Goal: Use online tool/utility: Utilize a website feature to perform a specific function

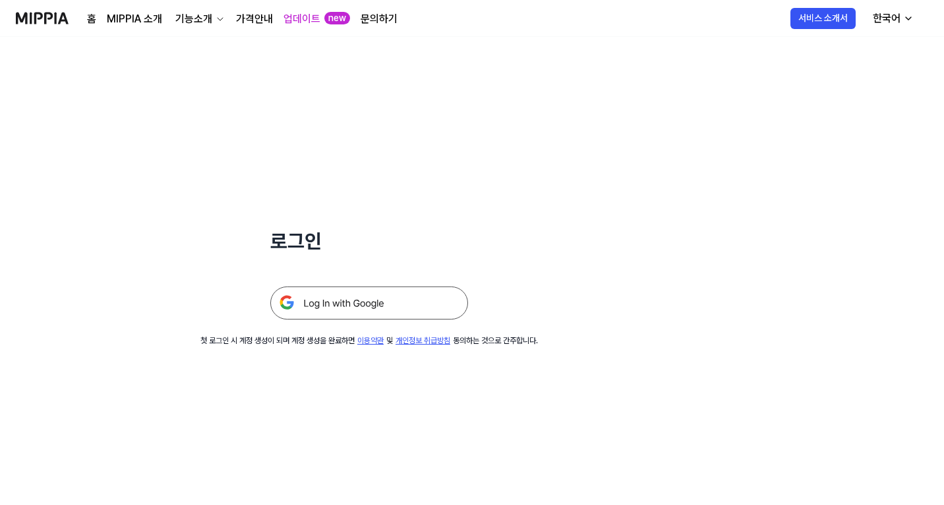
click at [338, 304] on img at bounding box center [369, 302] width 198 height 33
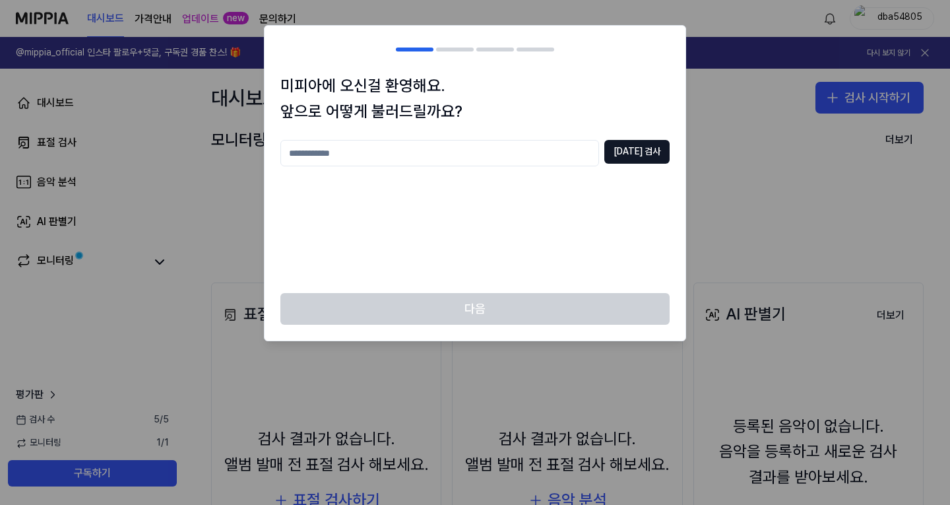
click at [502, 154] on input "text" at bounding box center [439, 153] width 319 height 26
type input "*"
type input "****"
click at [650, 154] on button "[DATE] 검사" at bounding box center [636, 152] width 65 height 24
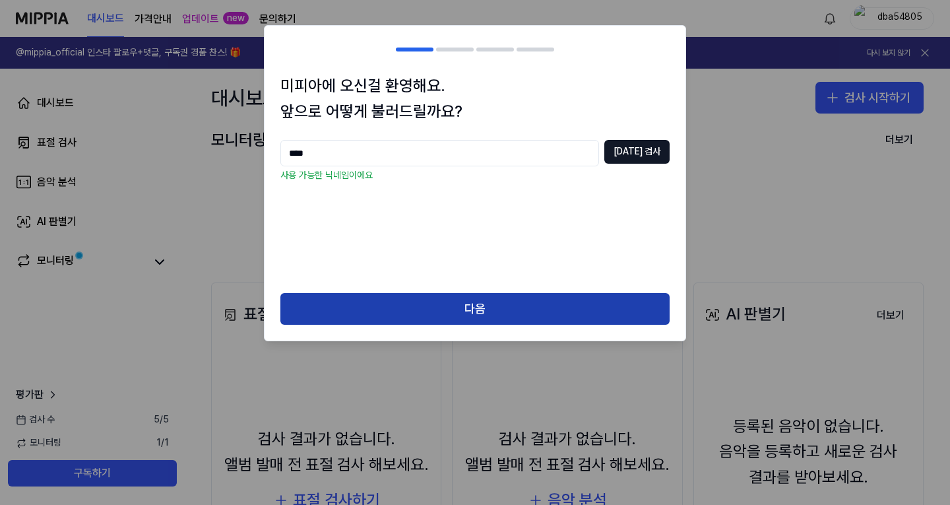
click at [522, 307] on button "다음" at bounding box center [474, 309] width 389 height 32
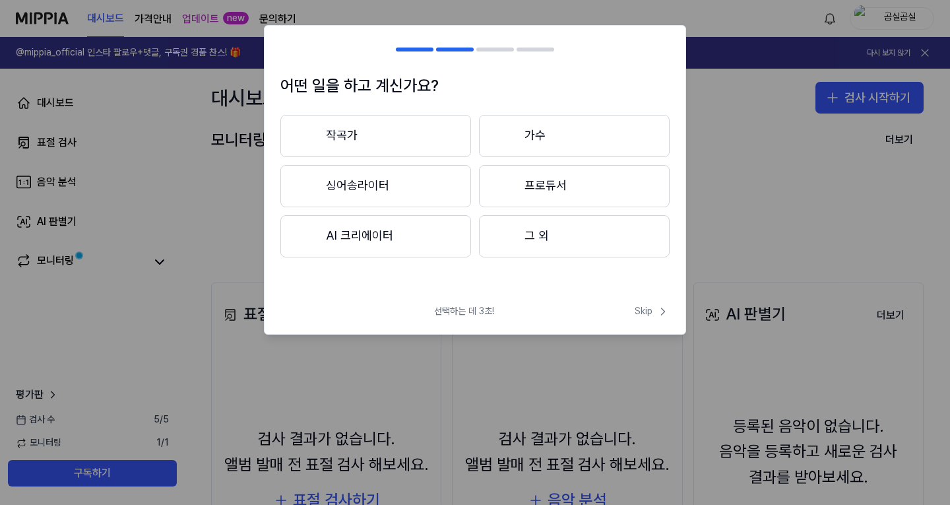
click at [565, 238] on button "그 외" at bounding box center [574, 236] width 191 height 42
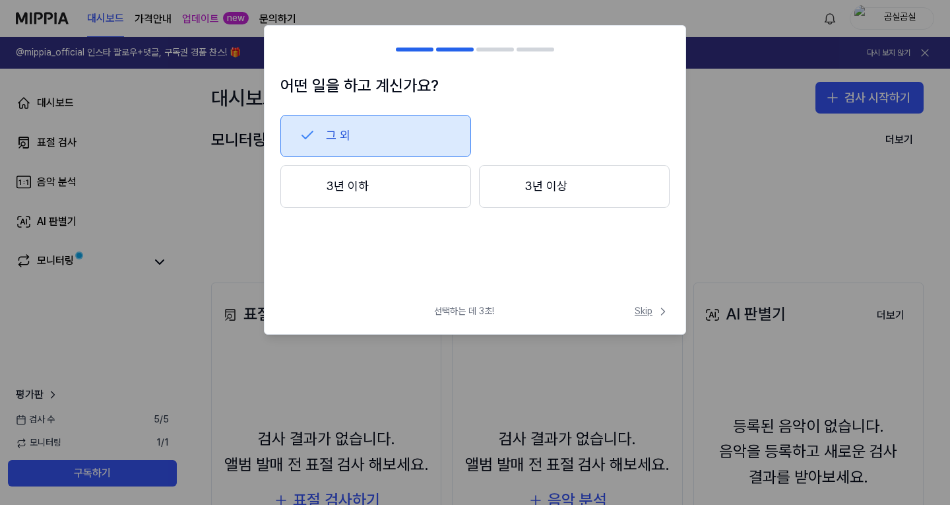
click at [647, 313] on span "Skip" at bounding box center [651, 311] width 35 height 13
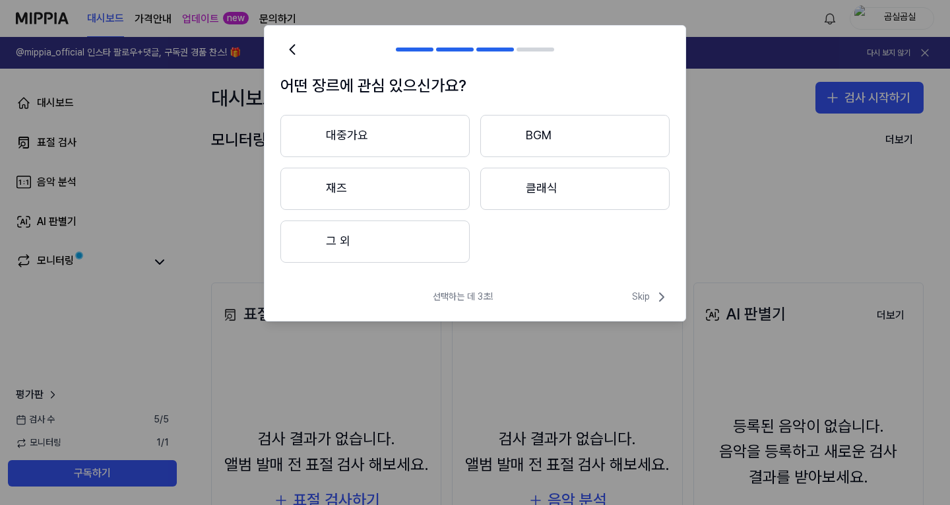
click at [640, 297] on span "Skip" at bounding box center [651, 297] width 38 height 16
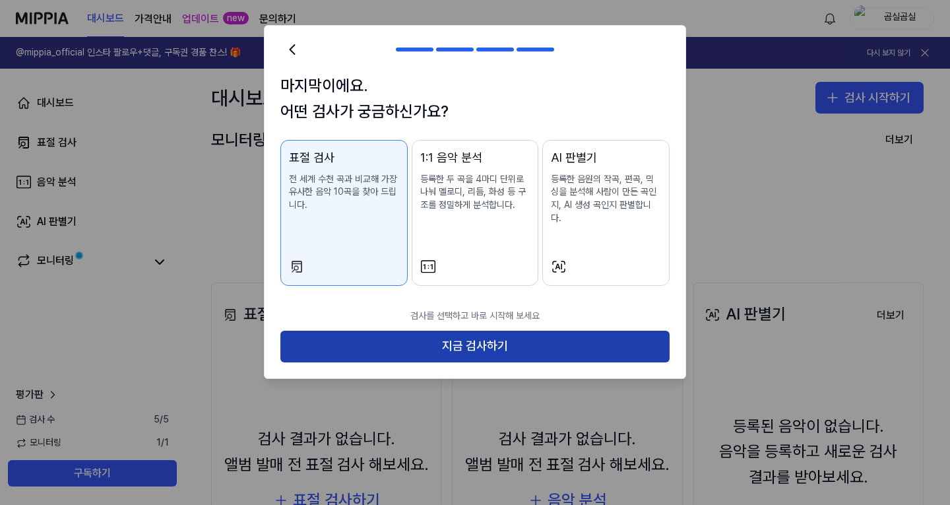
click at [544, 341] on button "지금 검사하기" at bounding box center [474, 346] width 389 height 32
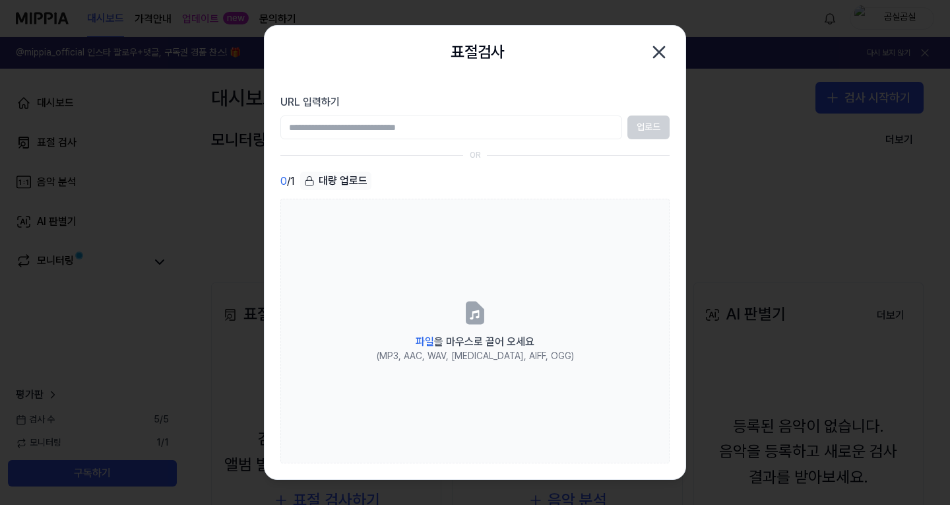
click at [659, 54] on icon "button" at bounding box center [659, 52] width 11 height 11
